Goal: Find specific page/section: Find specific page/section

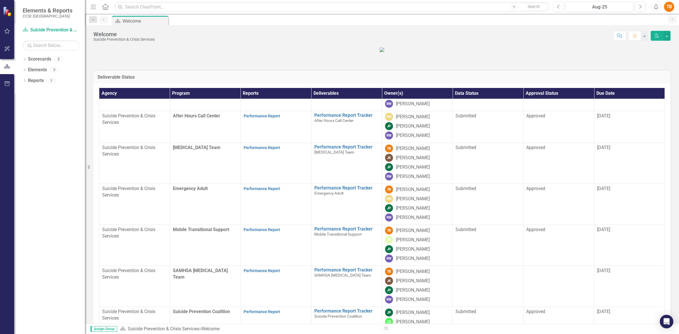
scroll to position [37, 0]
click at [258, 191] on link "Performance Report" at bounding box center [262, 188] width 36 height 5
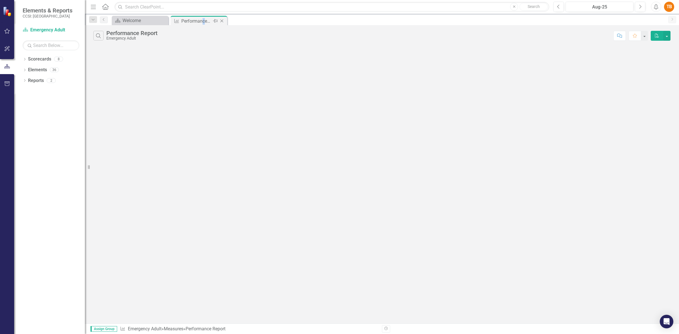
click at [204, 22] on div "Performance Report" at bounding box center [196, 21] width 30 height 7
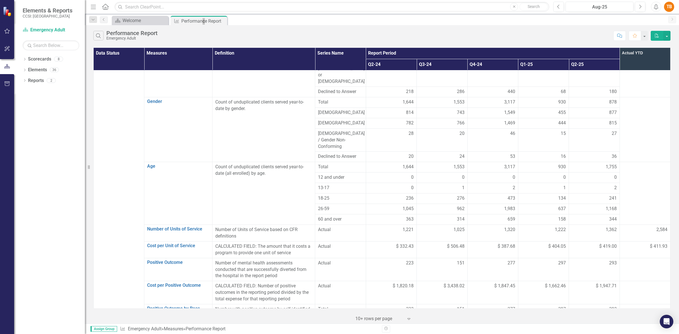
scroll to position [169, 0]
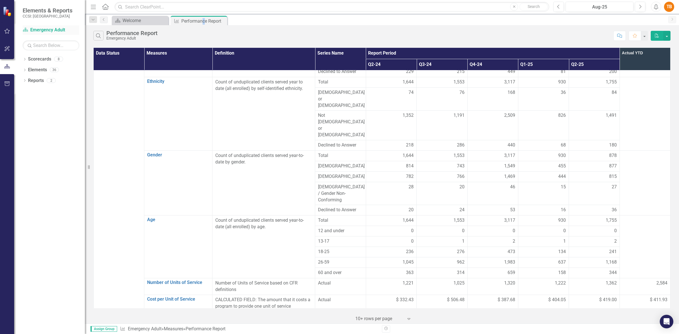
click at [39, 29] on link "Scorecard Emergency Adult" at bounding box center [51, 30] width 57 height 7
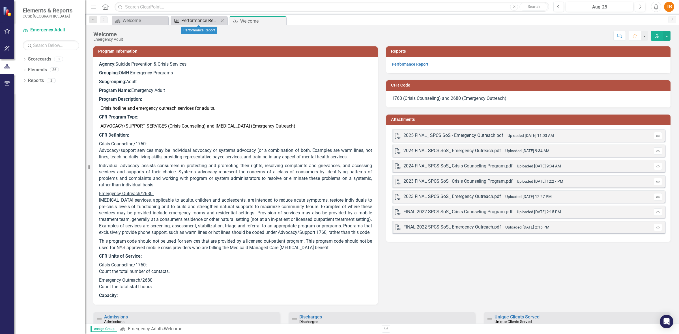
click at [208, 19] on div "Performance Report" at bounding box center [199, 20] width 37 height 7
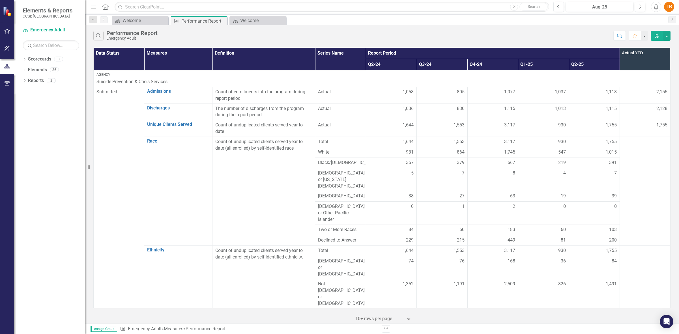
drag, startPoint x: 404, startPoint y: 54, endPoint x: 480, endPoint y: 55, distance: 75.8
click at [480, 55] on th "Report Period" at bounding box center [493, 53] width 254 height 11
click at [667, 37] on button "button" at bounding box center [666, 36] width 7 height 10
click at [474, 31] on div "Search Performance Report Emergency Adult" at bounding box center [351, 36] width 517 height 10
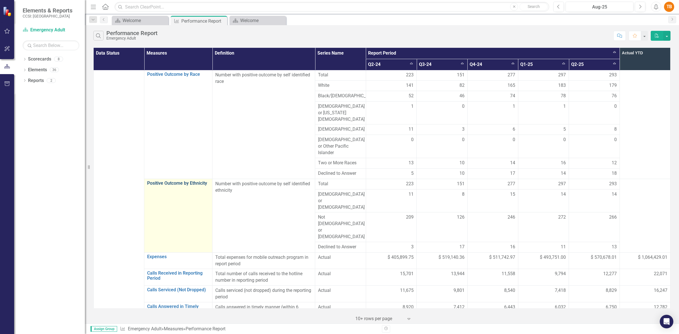
scroll to position [566, 0]
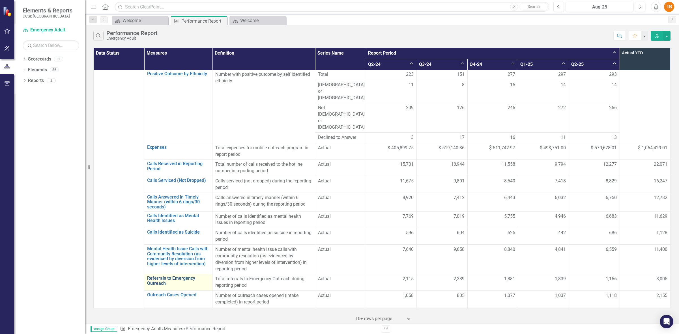
click at [184, 276] on link "Referrals to Emergency Outreach" at bounding box center [178, 281] width 62 height 10
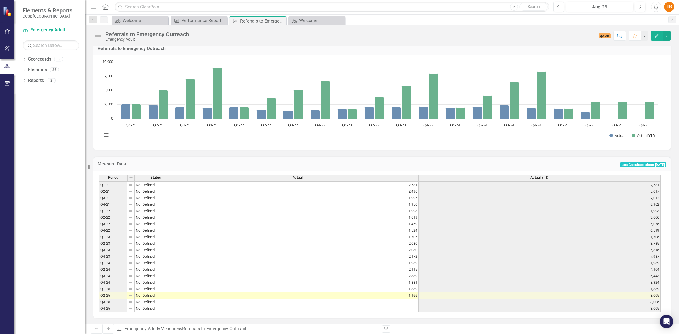
scroll to position [49, 0]
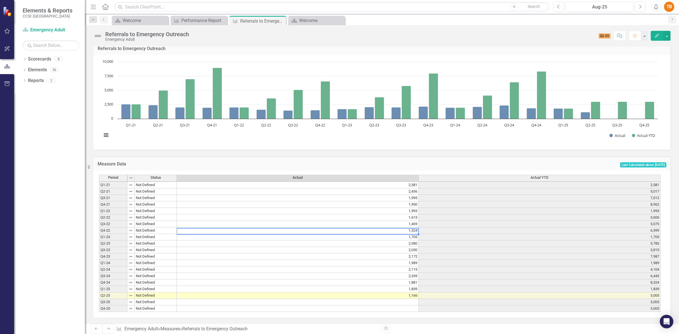
click at [99, 226] on div "Period Status Actual Actual YTD Q1-21 Not Defined 2,581 2,581 Q2-21 Not Defined…" at bounding box center [99, 243] width 0 height 137
